Goal: Transaction & Acquisition: Purchase product/service

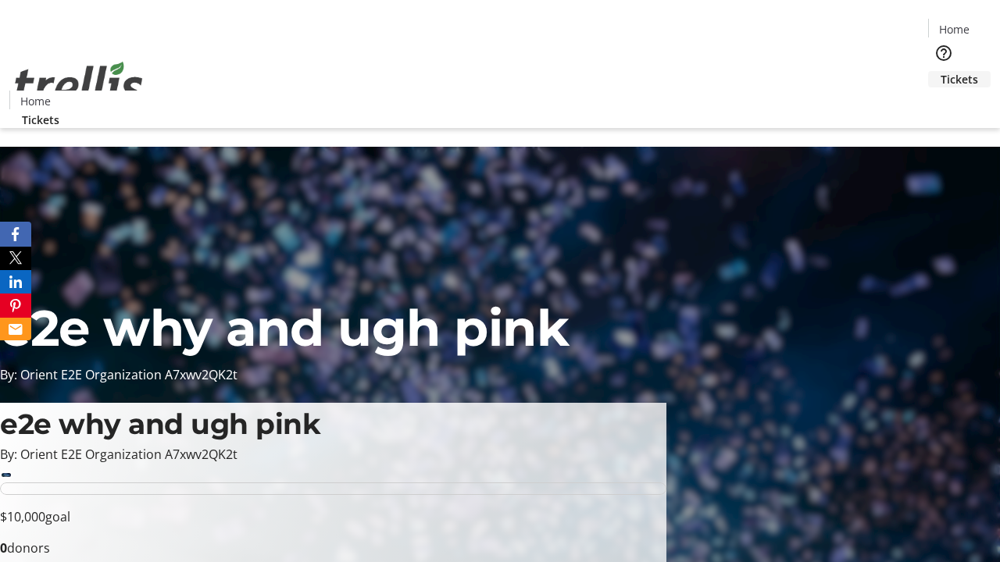
click at [941, 71] on span "Tickets" at bounding box center [959, 79] width 37 height 16
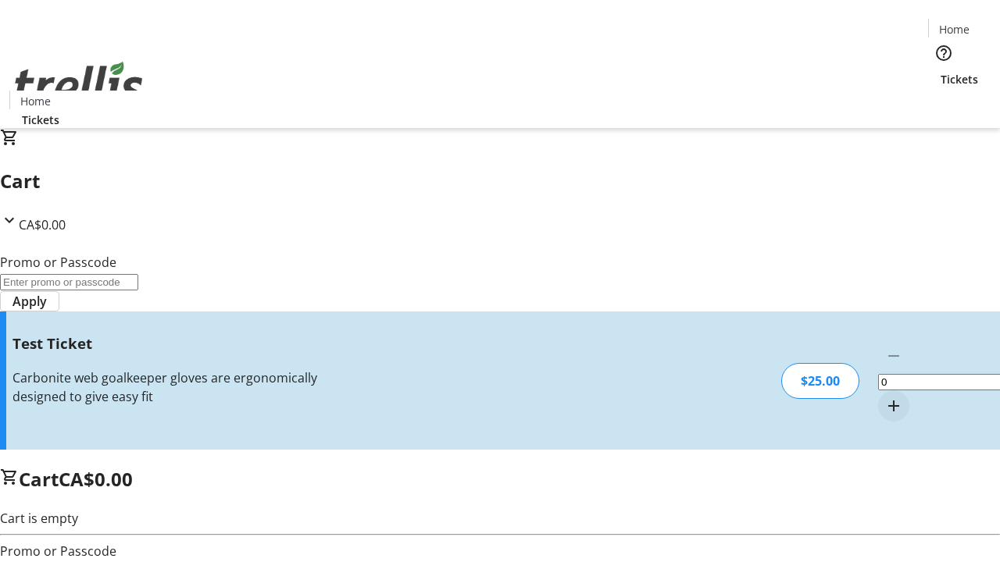
click at [884, 397] on mat-icon "Increment by one" at bounding box center [893, 406] width 19 height 19
type input "1"
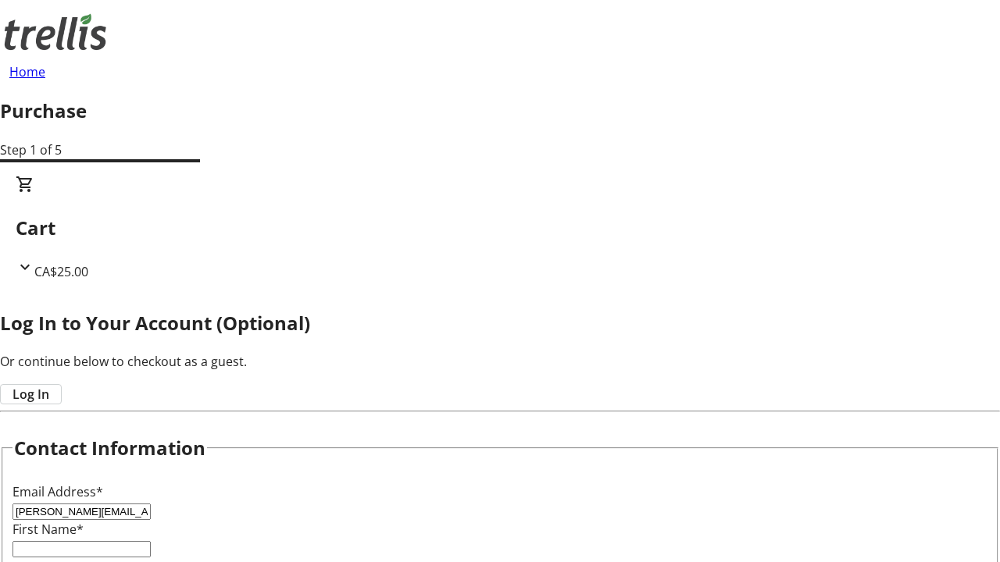
type input "[PERSON_NAME][EMAIL_ADDRESS][DOMAIN_NAME]"
type input "[PERSON_NAME]"
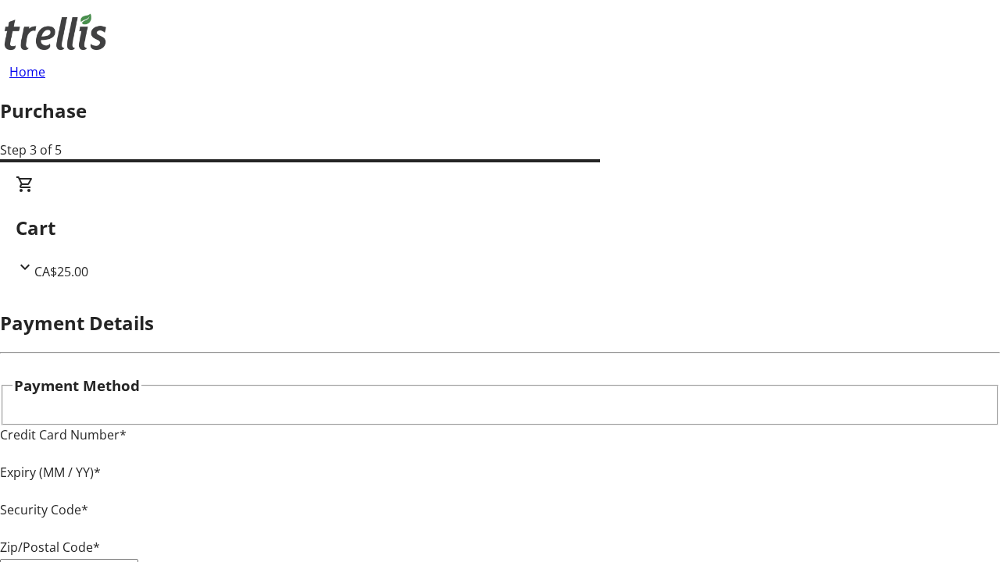
type input "V1Y 0C2"
